Goal: Transaction & Acquisition: Purchase product/service

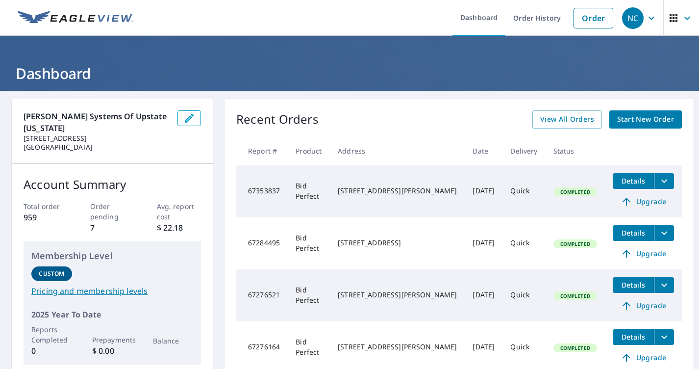
click at [629, 187] on button "Details" at bounding box center [633, 181] width 41 height 16
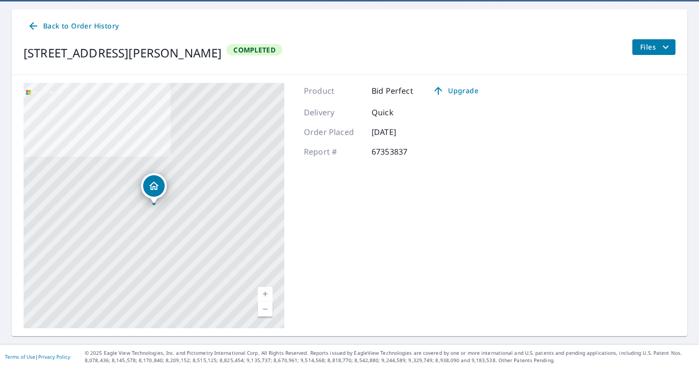
scroll to position [89, 0]
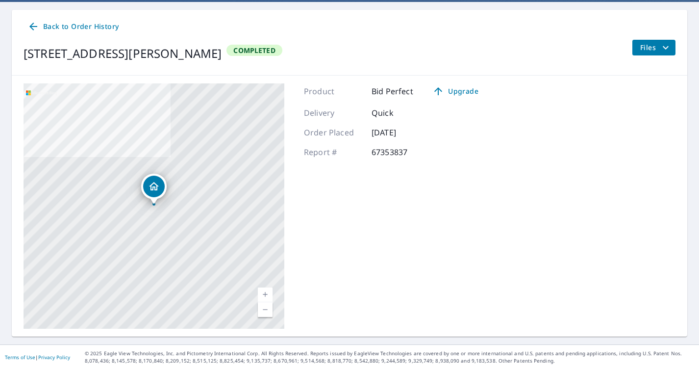
click at [665, 44] on icon "filesDropdownBtn-67353837" at bounding box center [666, 48] width 12 height 12
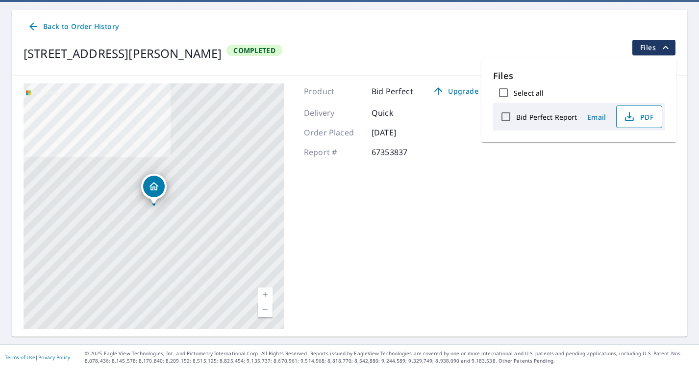
click at [630, 123] on button "PDF" at bounding box center [640, 116] width 46 height 23
click at [104, 204] on div "418 Cross Hill Rd Richmondville, NY 12149" at bounding box center [154, 205] width 261 height 245
click at [383, 56] on div "418 Cross Hill Rd Richmondville, NY 12149 Completed Files" at bounding box center [350, 53] width 652 height 27
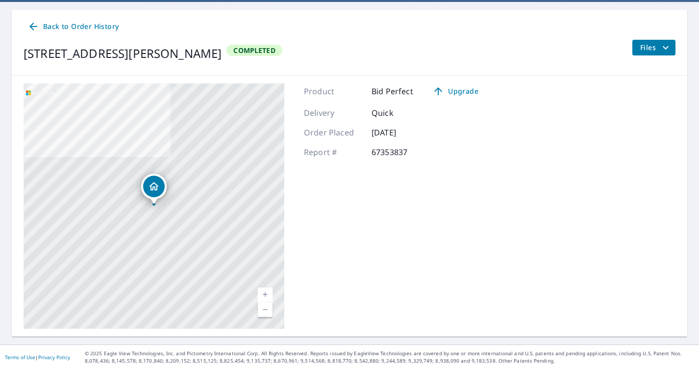
click at [51, 26] on span "Back to Order History" at bounding box center [72, 27] width 91 height 12
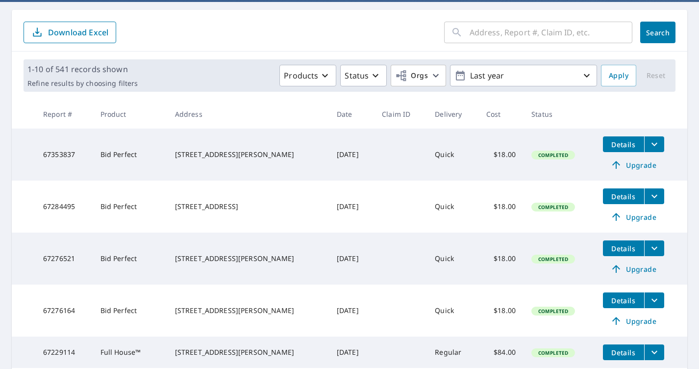
click at [496, 23] on input "text" at bounding box center [551, 32] width 163 height 27
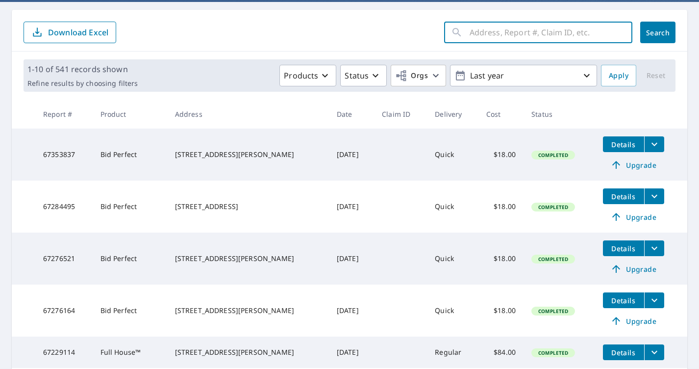
paste input "418 Crosshill Road Richmondville"
type input "418 Crosshill Road Richmondville"
click at [658, 32] on button "Search" at bounding box center [658, 33] width 35 height 22
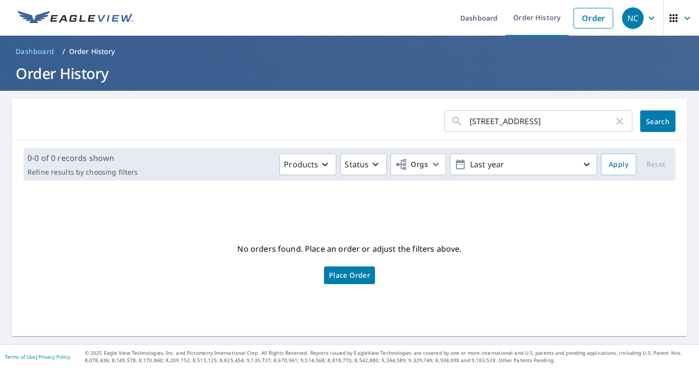
click at [656, 126] on button "Search" at bounding box center [658, 121] width 35 height 22
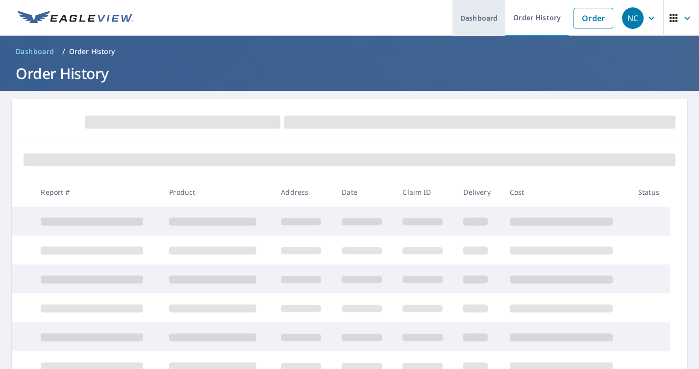
click at [467, 22] on link "Dashboard" at bounding box center [479, 18] width 53 height 36
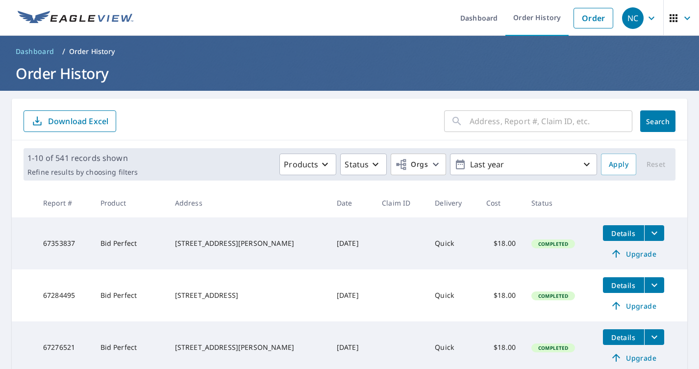
click at [637, 286] on span "Details" at bounding box center [623, 285] width 29 height 9
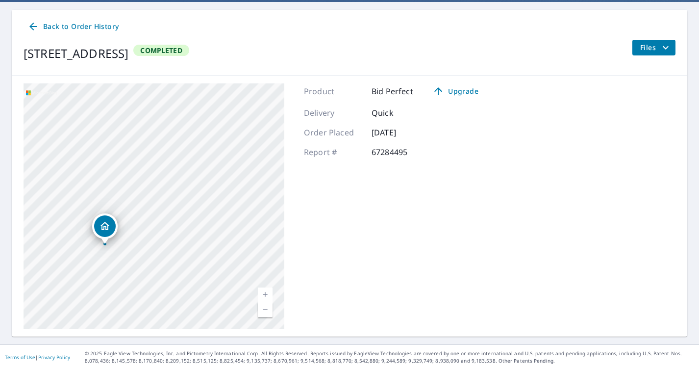
click at [61, 26] on span "Back to Order History" at bounding box center [72, 27] width 91 height 12
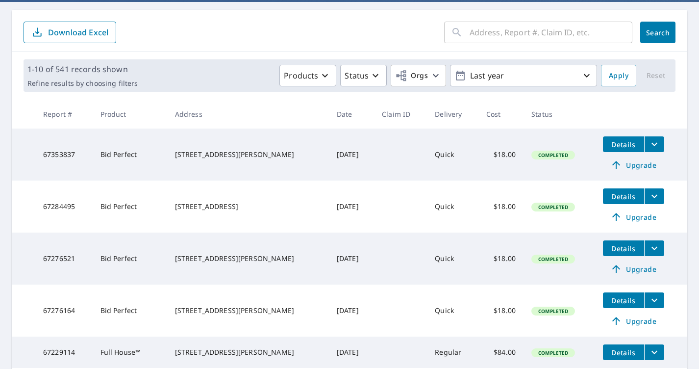
click at [655, 202] on button "filesDropdownBtn-67284495" at bounding box center [655, 196] width 20 height 16
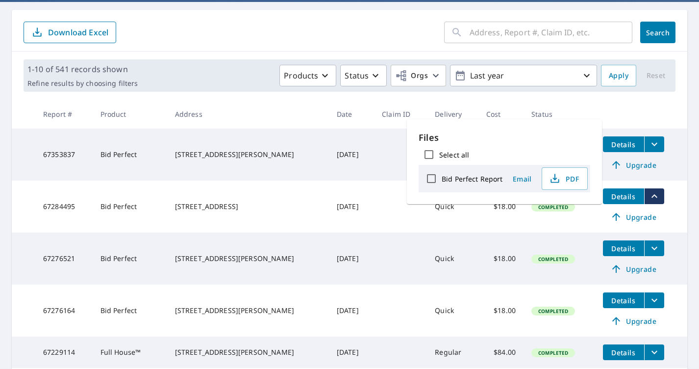
click at [434, 182] on input "Bid Perfect Report" at bounding box center [431, 178] width 21 height 21
checkbox input "true"
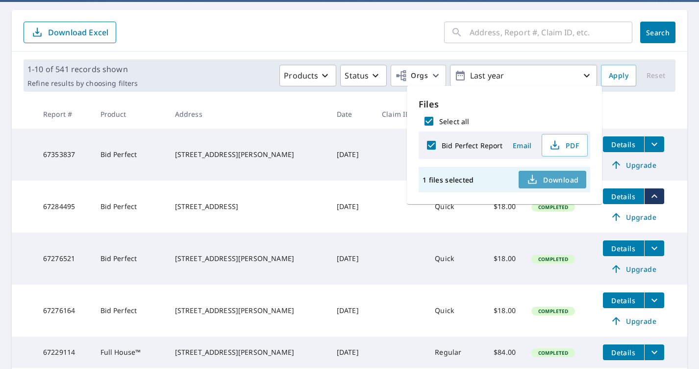
click at [546, 175] on span "Download" at bounding box center [553, 180] width 52 height 12
click at [552, 181] on span "Download" at bounding box center [553, 180] width 52 height 12
click at [199, 166] on td "[STREET_ADDRESS][PERSON_NAME]" at bounding box center [248, 155] width 162 height 52
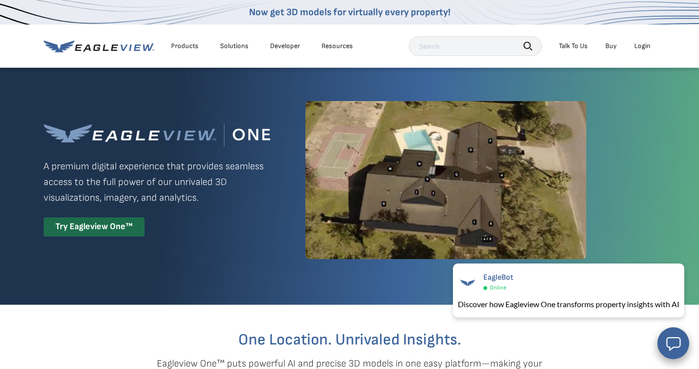
click at [190, 45] on div "Products" at bounding box center [184, 46] width 27 height 9
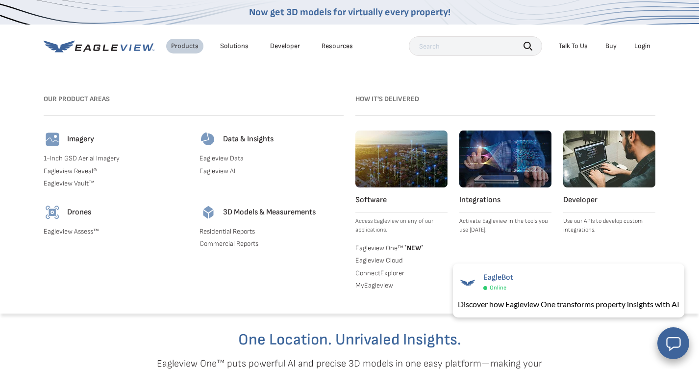
click at [241, 50] on div "Solutions" at bounding box center [234, 46] width 28 height 9
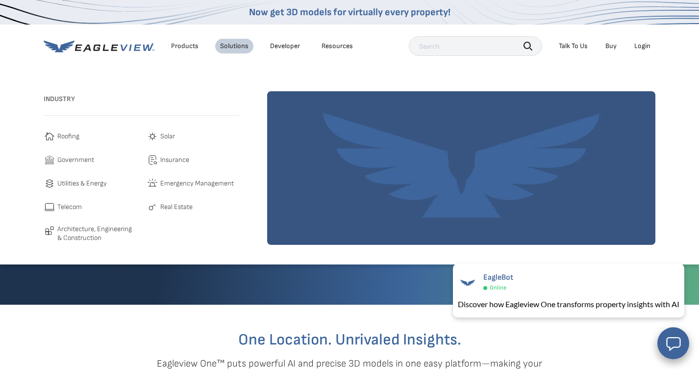
click at [296, 46] on link "Developer" at bounding box center [285, 46] width 30 height 9
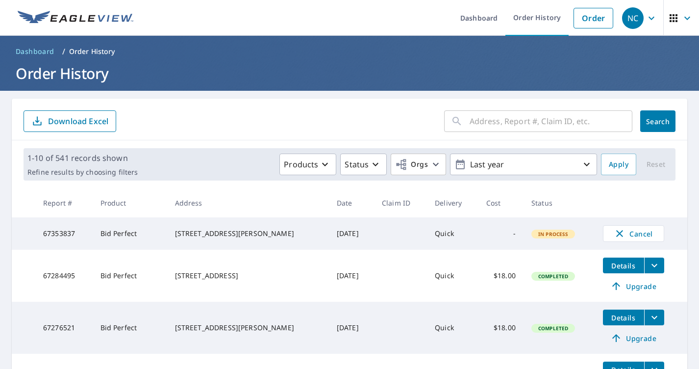
scroll to position [69, 0]
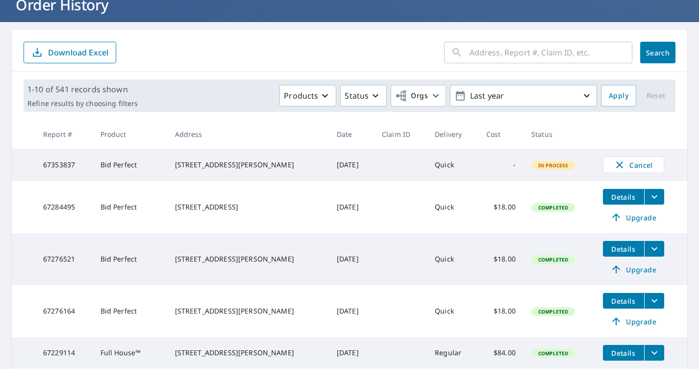
click at [666, 201] on td "Details Upgrade" at bounding box center [641, 207] width 92 height 52
click at [655, 199] on icon "filesDropdownBtn-67284495" at bounding box center [655, 196] width 6 height 3
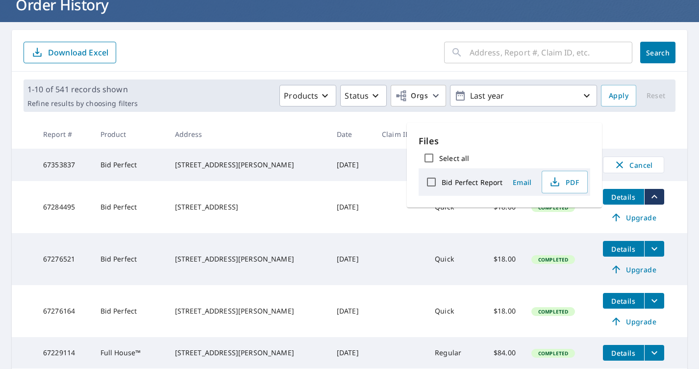
click at [458, 182] on label "Bid Perfect Report" at bounding box center [472, 182] width 61 height 9
click at [442, 182] on input "Bid Perfect Report" at bounding box center [431, 182] width 21 height 21
checkbox input "true"
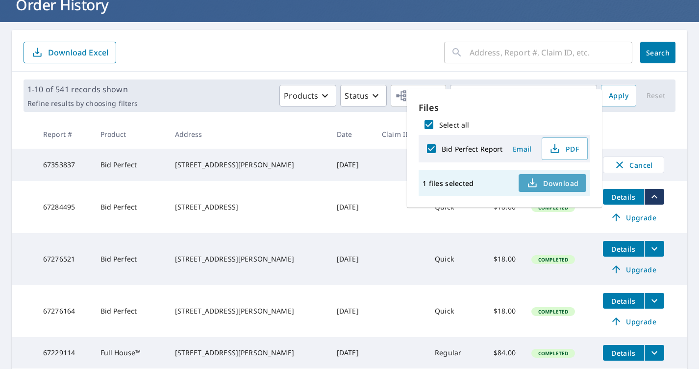
click at [569, 186] on span "Download" at bounding box center [553, 183] width 52 height 12
click at [252, 146] on th "Address" at bounding box center [248, 134] width 162 height 29
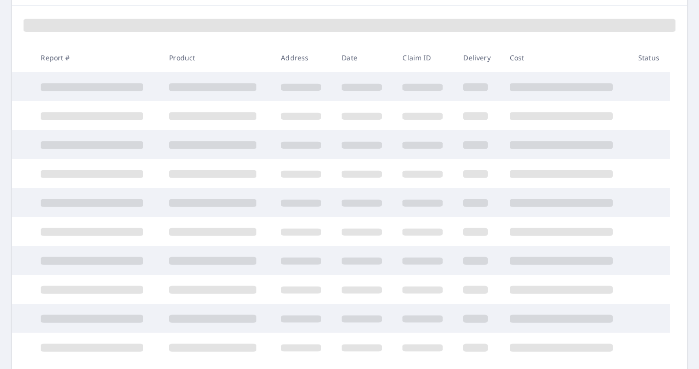
scroll to position [137, 0]
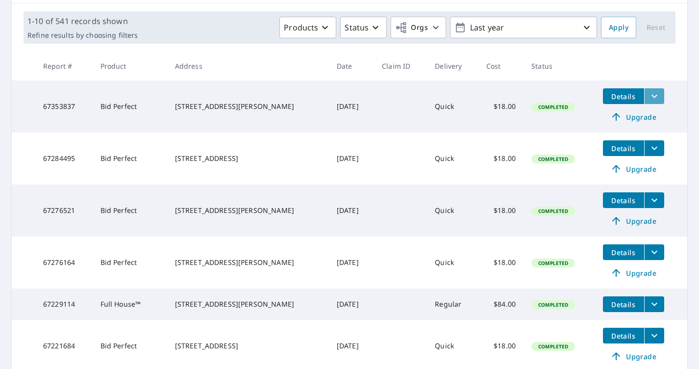
click at [653, 102] on icon "filesDropdownBtn-67353837" at bounding box center [655, 96] width 12 height 12
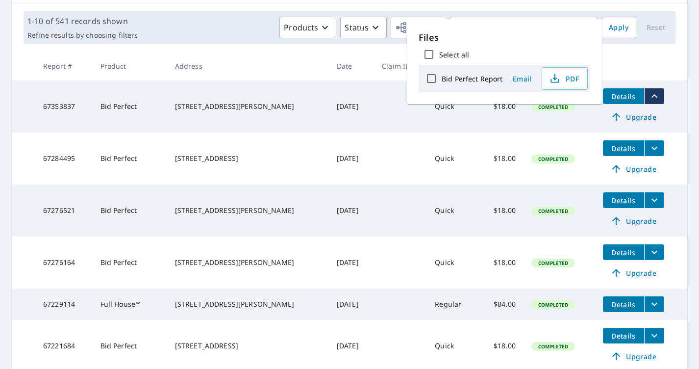
click at [468, 83] on div "Bid Perfect Report" at bounding box center [461, 78] width 81 height 21
click at [430, 79] on input "Bid Perfect Report" at bounding box center [431, 78] width 21 height 21
checkbox input "true"
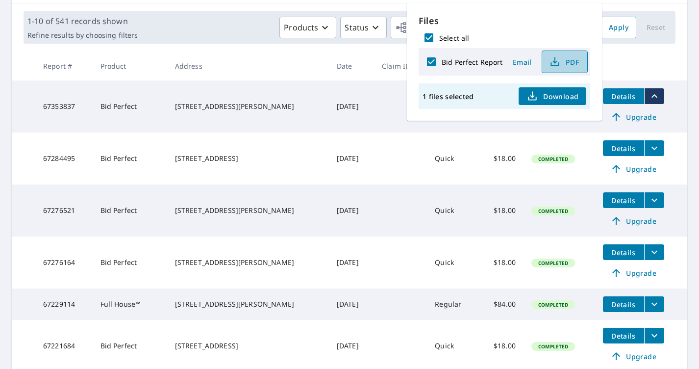
click at [567, 53] on button "PDF" at bounding box center [565, 62] width 46 height 23
click at [564, 90] on span "Download" at bounding box center [553, 96] width 52 height 12
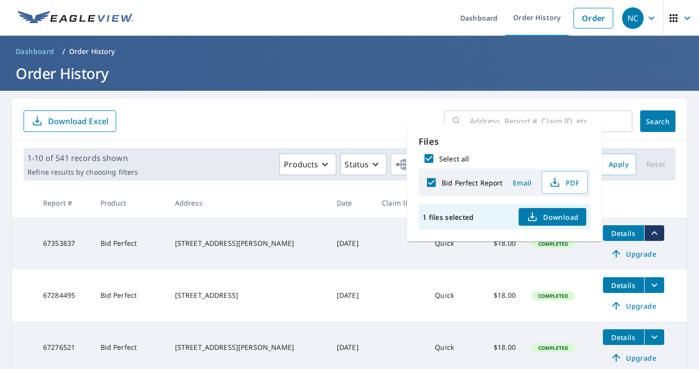
scroll to position [0, 0]
click at [498, 118] on input "text" at bounding box center [551, 120] width 163 height 27
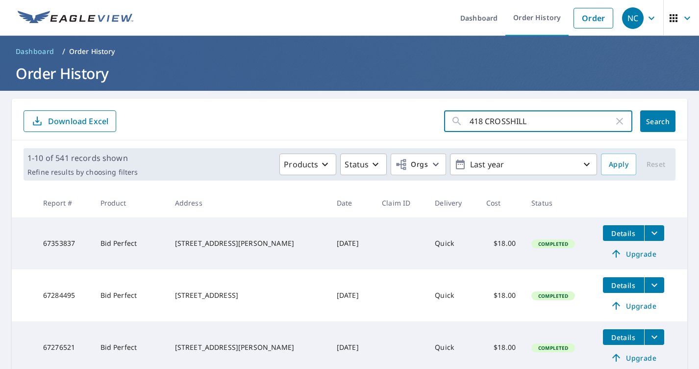
type input "418 CROSSHILL"
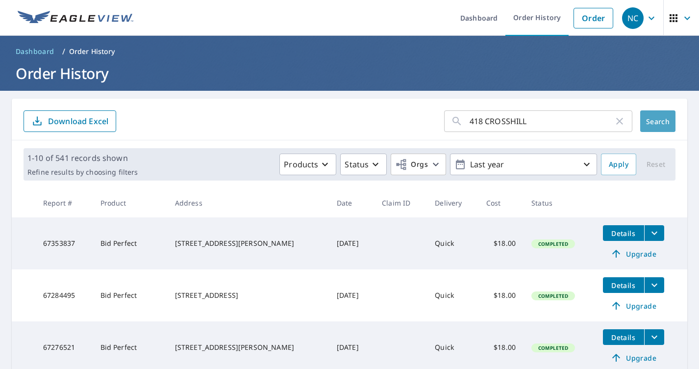
click at [654, 127] on button "Search" at bounding box center [658, 121] width 35 height 22
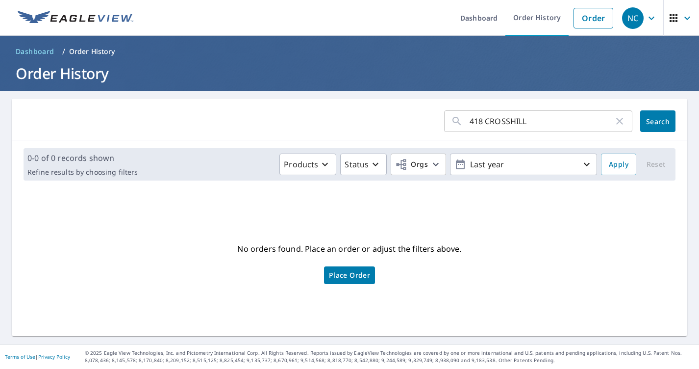
click at [550, 128] on input "418 CROSSHILL" at bounding box center [542, 120] width 144 height 27
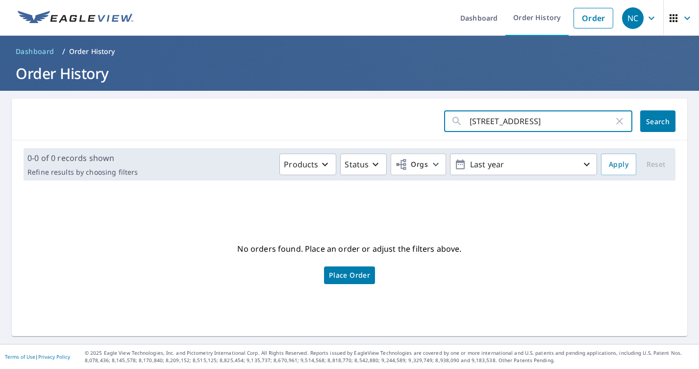
type input "418 CROSS HILL"
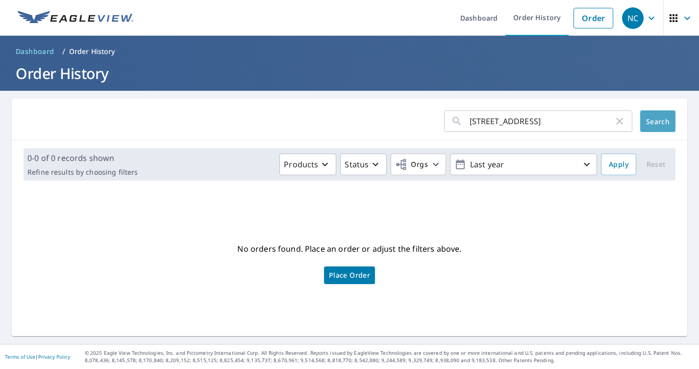
click at [662, 122] on span "Search" at bounding box center [658, 121] width 20 height 9
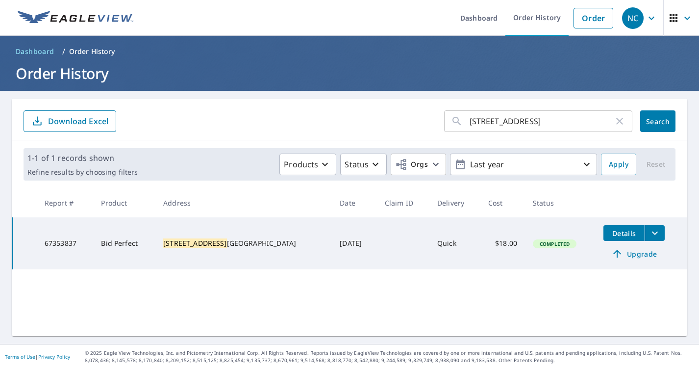
click at [615, 240] on button "Details" at bounding box center [624, 233] width 41 height 16
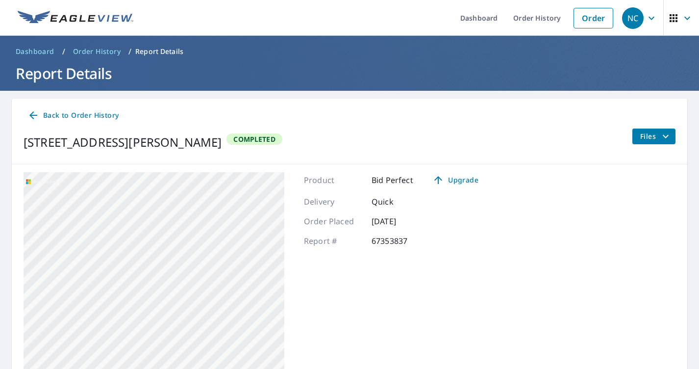
drag, startPoint x: 221, startPoint y: 230, endPoint x: 115, endPoint y: 268, distance: 112.2
click at [115, 268] on div "413 Ny 7 Richmondville, NY 12149" at bounding box center [154, 294] width 261 height 245
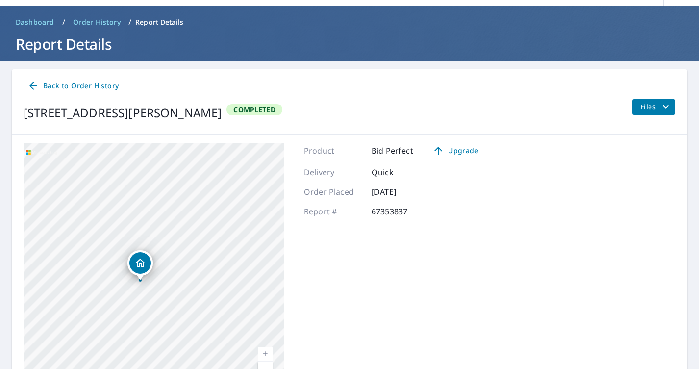
scroll to position [34, 0]
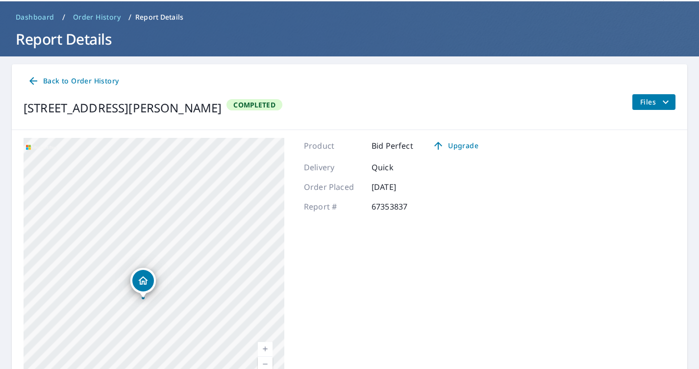
drag, startPoint x: 147, startPoint y: 231, endPoint x: 238, endPoint y: 251, distance: 93.4
click at [238, 251] on div "413 Ny 7 Richmondville, NY 12149" at bounding box center [154, 260] width 261 height 245
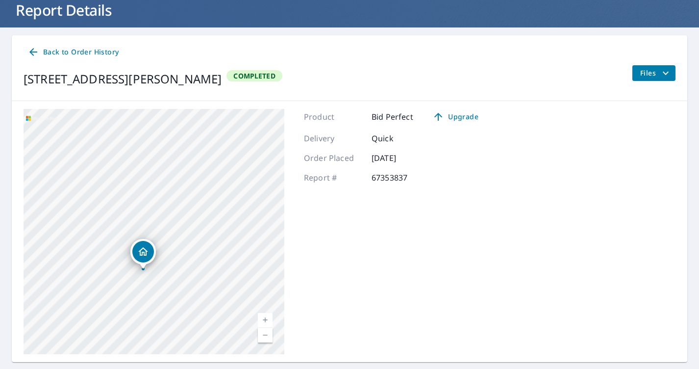
scroll to position [65, 0]
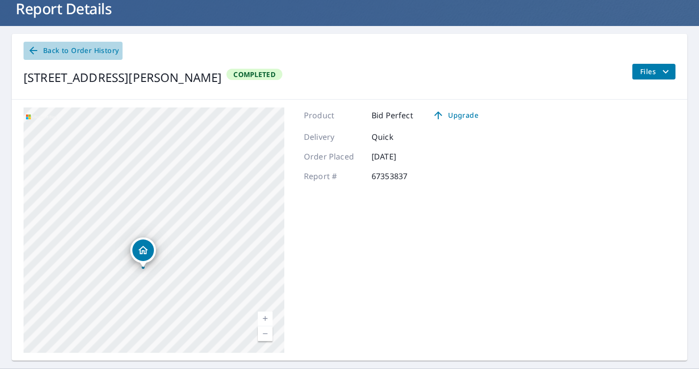
click at [89, 52] on span "Back to Order History" at bounding box center [72, 51] width 91 height 12
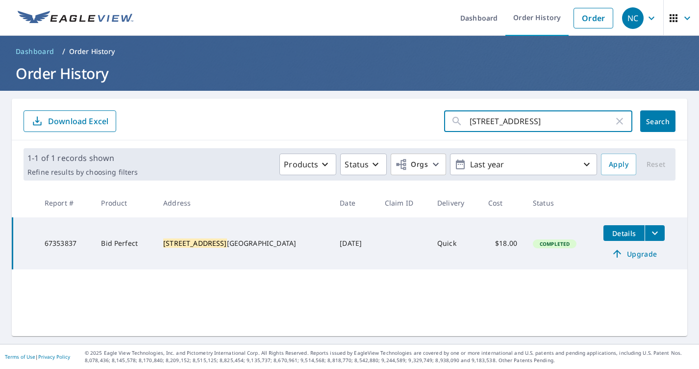
click at [554, 123] on input "418 CROSS HILL" at bounding box center [542, 120] width 144 height 27
click at [620, 122] on icon "button" at bounding box center [620, 121] width 12 height 12
click at [542, 118] on input "text" at bounding box center [551, 120] width 163 height 27
type input "RICHMOND"
click at [658, 121] on button "Search" at bounding box center [658, 121] width 35 height 22
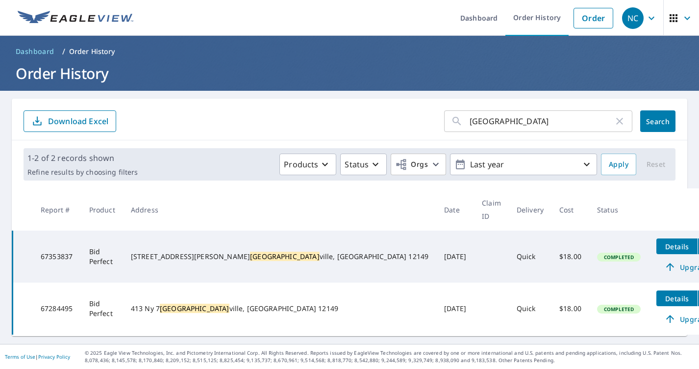
click at [699, 292] on icon "filesDropdownBtn-67284495" at bounding box center [708, 298] width 12 height 12
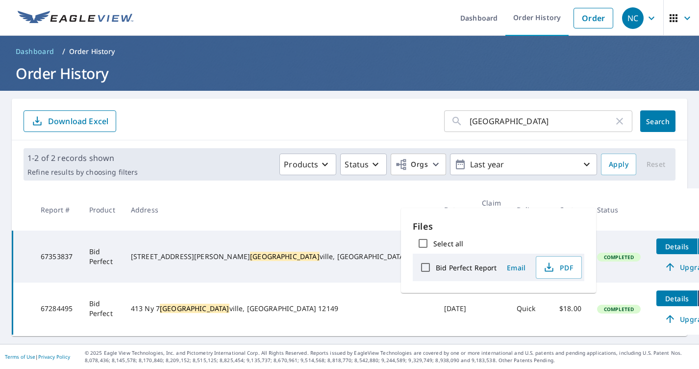
click at [460, 270] on label "Bid Perfect Report" at bounding box center [466, 267] width 61 height 9
click at [436, 270] on input "Bid Perfect Report" at bounding box center [425, 267] width 21 height 21
checkbox input "true"
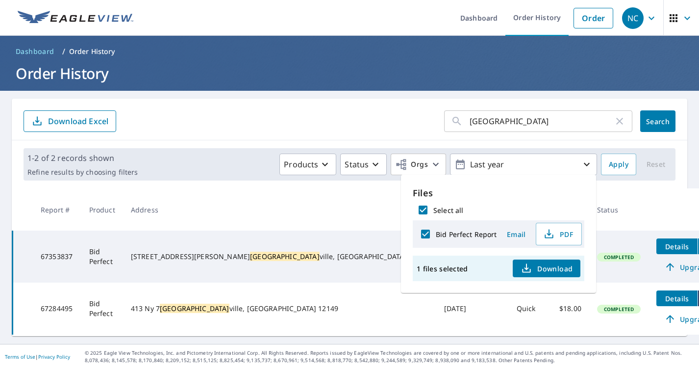
click at [570, 281] on div "1 files selected Download" at bounding box center [499, 269] width 172 height 26
click at [545, 279] on div "1 files selected Download" at bounding box center [499, 269] width 172 height 26
click at [534, 270] on span "Download" at bounding box center [547, 268] width 52 height 12
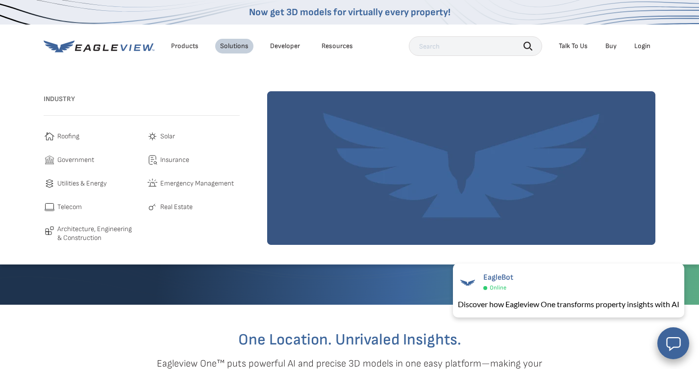
click at [638, 44] on div "Login" at bounding box center [643, 46] width 16 height 9
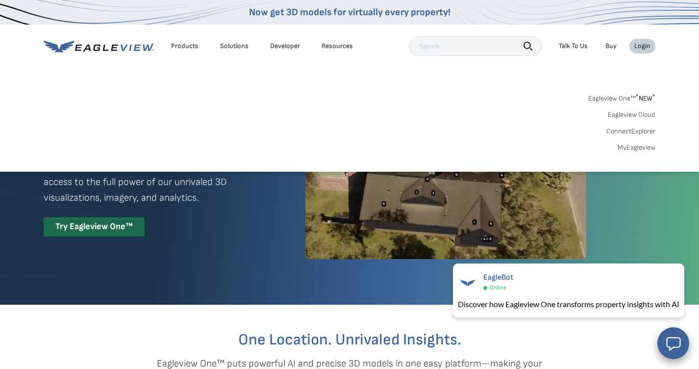
click at [637, 145] on link "MyEagleview" at bounding box center [637, 147] width 38 height 9
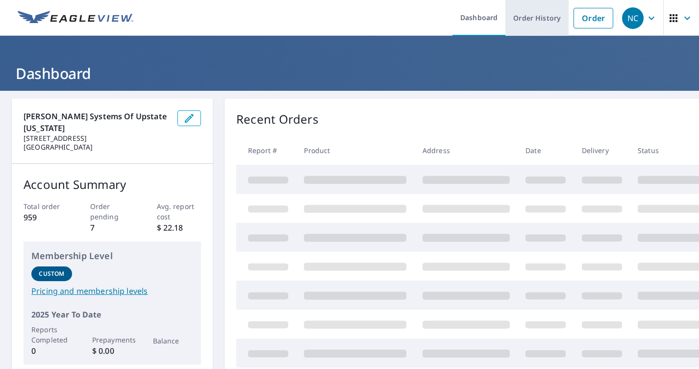
click at [537, 22] on link "Order History" at bounding box center [537, 18] width 63 height 36
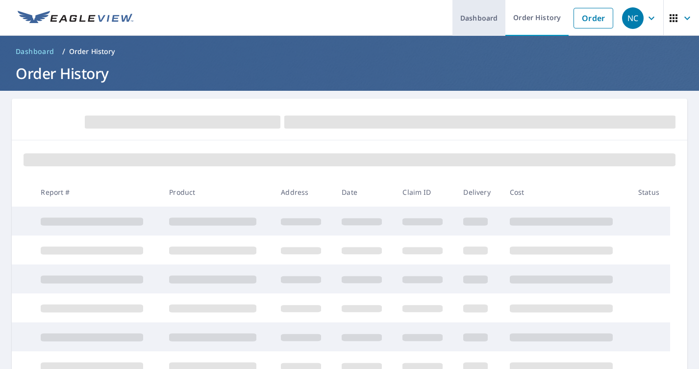
click at [455, 26] on link "Dashboard" at bounding box center [479, 18] width 53 height 36
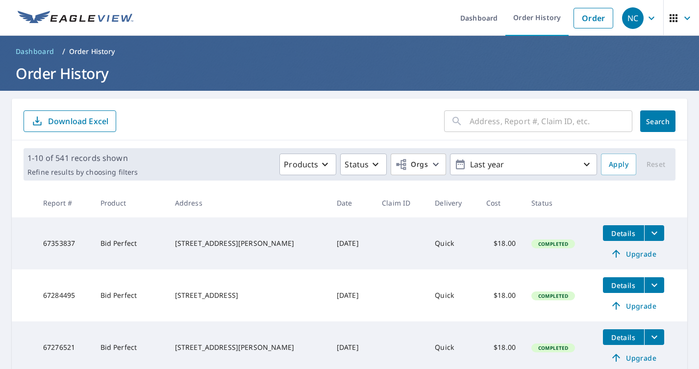
click at [486, 122] on input "text" at bounding box center [551, 120] width 163 height 27
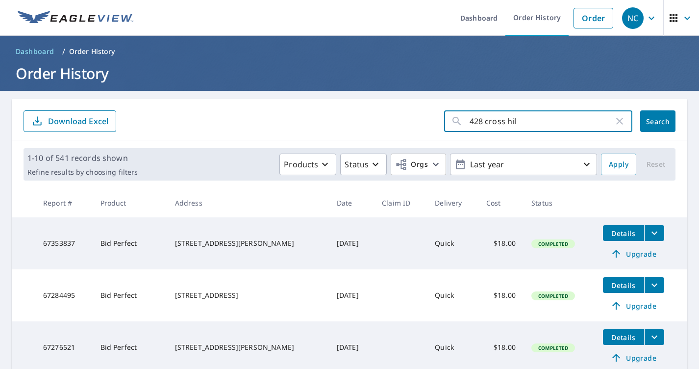
type input "428 cross hill"
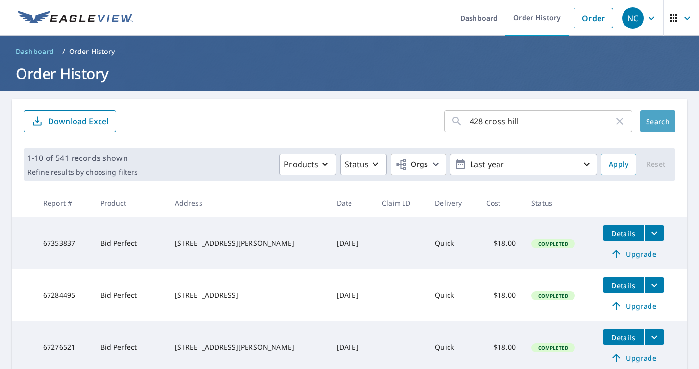
click at [661, 125] on span "Search" at bounding box center [658, 121] width 20 height 9
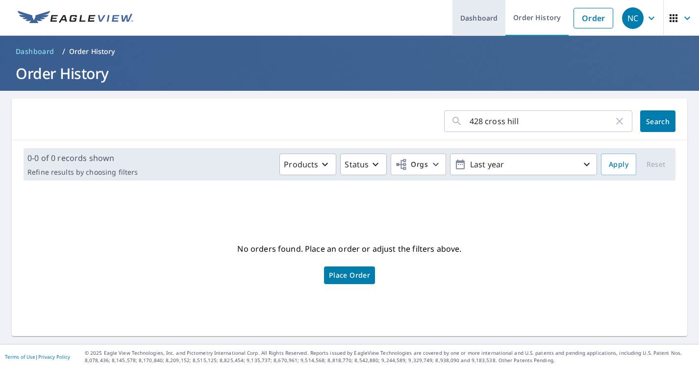
click at [487, 23] on link "Dashboard" at bounding box center [479, 18] width 53 height 36
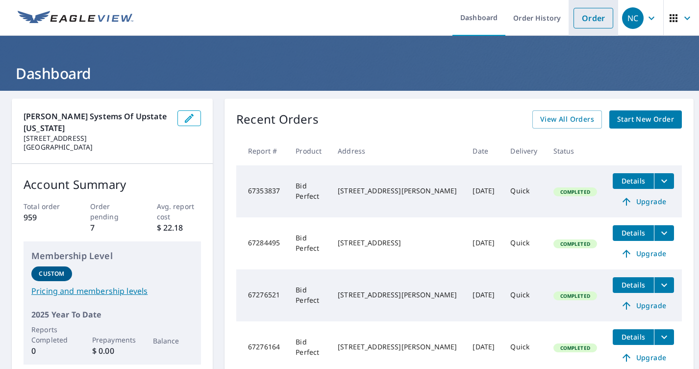
click at [589, 26] on link "Order" at bounding box center [594, 18] width 40 height 21
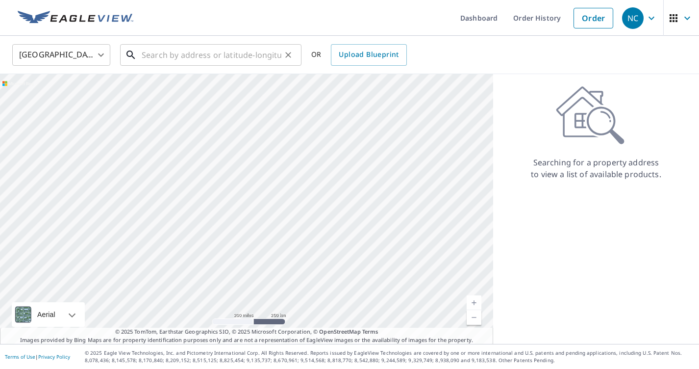
click at [215, 56] on input "text" at bounding box center [212, 54] width 140 height 27
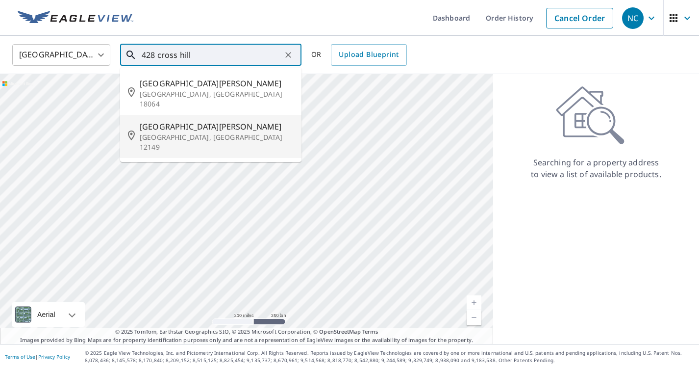
click at [172, 132] on p "[GEOGRAPHIC_DATA], [GEOGRAPHIC_DATA] 12149" at bounding box center [217, 142] width 154 height 20
type input "[STREET_ADDRESS][PERSON_NAME]"
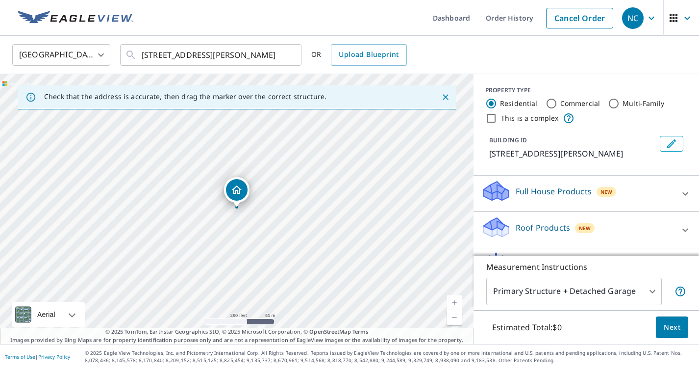
click at [455, 300] on link "Current Level 17, Zoom In" at bounding box center [454, 302] width 15 height 15
click at [455, 304] on link "Current Level 18, Zoom In" at bounding box center [454, 302] width 15 height 15
click at [455, 304] on link "Current Level 19, Zoom In" at bounding box center [454, 302] width 15 height 15
click at [593, 196] on div "Full House Products New" at bounding box center [578, 194] width 192 height 28
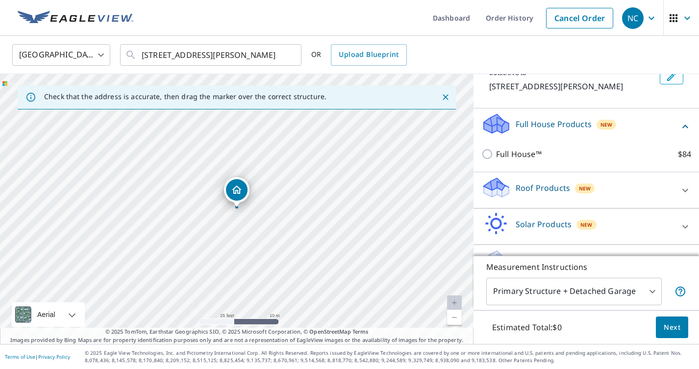
scroll to position [68, 0]
click at [593, 196] on div "Roof Products New" at bounding box center [578, 189] width 192 height 28
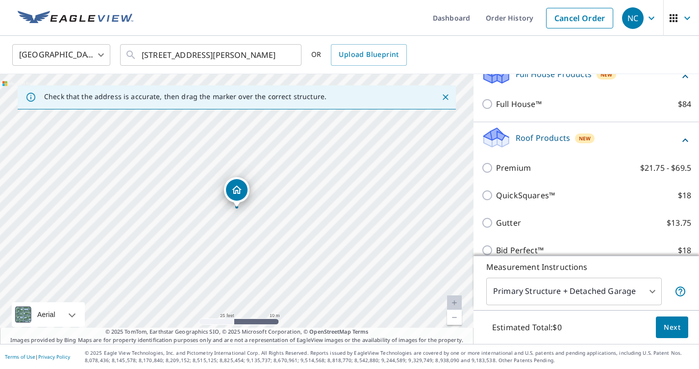
scroll to position [121, 0]
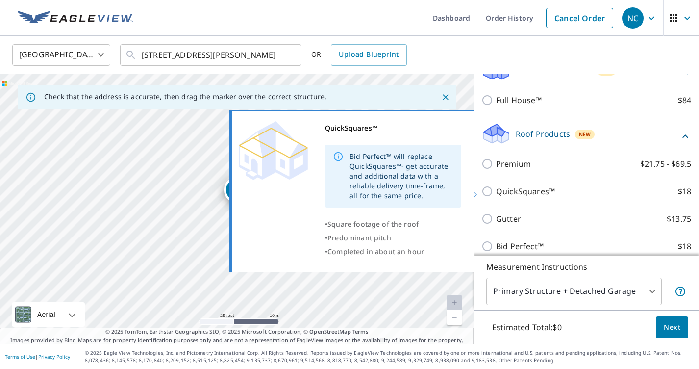
click at [500, 193] on p "QuickSquares™" at bounding box center [525, 191] width 59 height 12
click at [496, 193] on input "QuickSquares™ $18" at bounding box center [489, 191] width 15 height 12
checkbox input "true"
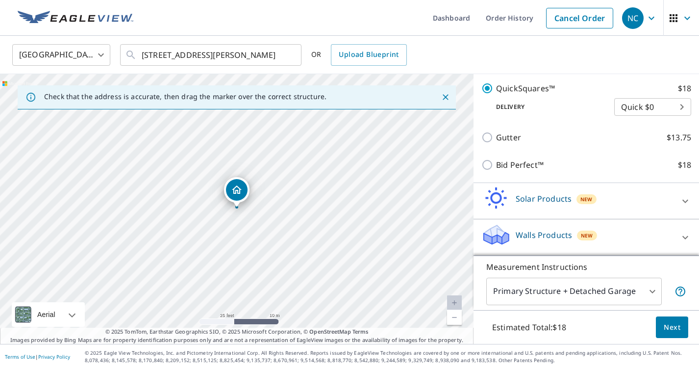
scroll to position [234, 0]
click at [669, 329] on span "Next" at bounding box center [672, 327] width 17 height 12
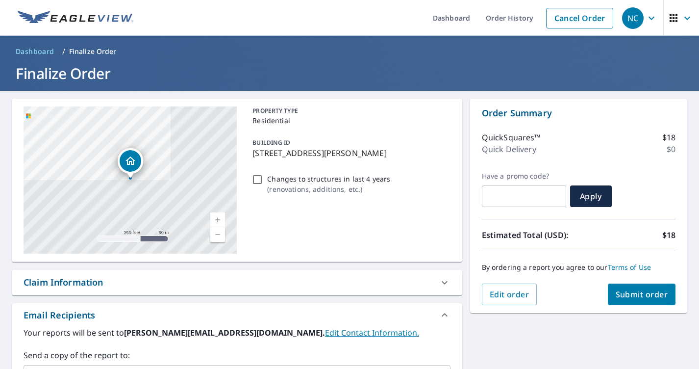
click at [658, 294] on span "Submit order" at bounding box center [642, 294] width 52 height 11
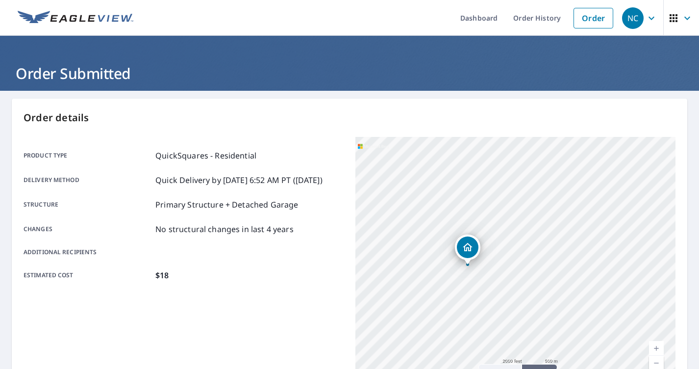
click at [659, 346] on link "Current Level 14, Zoom In" at bounding box center [656, 348] width 15 height 15
click at [659, 346] on link "Current Level 14.67935487099611, Zoom In" at bounding box center [656, 348] width 15 height 15
drag, startPoint x: 505, startPoint y: 314, endPoint x: 715, endPoint y: 285, distance: 211.5
click at [699, 285] on html "NC [GEOGRAPHIC_DATA] Dashboard Order History Order NC Order Submitted Order det…" at bounding box center [349, 184] width 699 height 369
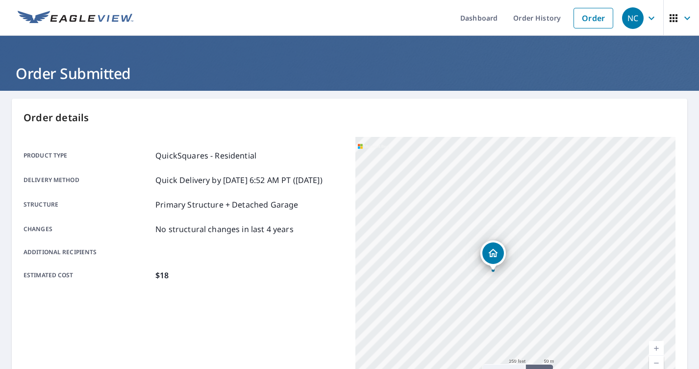
click at [638, 312] on div "[STREET_ADDRESS][PERSON_NAME]" at bounding box center [516, 259] width 320 height 245
click at [492, 254] on icon "Dropped pin, building 1, Residential property, 428 Cross Hill Rd Richmondville,…" at bounding box center [494, 253] width 10 height 8
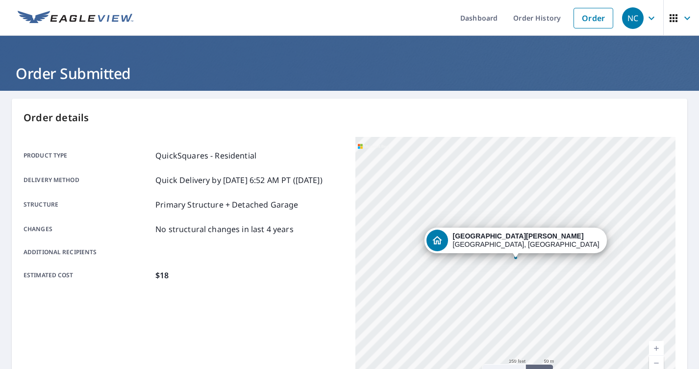
click at [654, 350] on link "Current Level 17, Zoom In" at bounding box center [656, 348] width 15 height 15
click at [654, 350] on link "Current Level 18, Zoom In" at bounding box center [656, 348] width 15 height 15
